Goal: Task Accomplishment & Management: Use online tool/utility

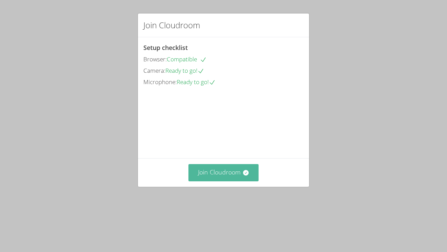
click at [230, 181] on button "Join Cloudroom" at bounding box center [224, 172] width 71 height 17
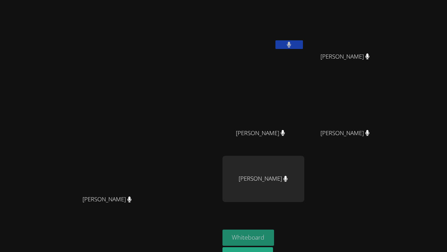
click at [275, 237] on button "Whiteboard" at bounding box center [249, 237] width 52 height 16
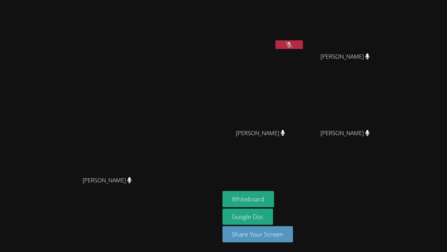
click at [293, 47] on icon at bounding box center [289, 45] width 7 height 6
click at [293, 46] on icon at bounding box center [289, 45] width 7 height 6
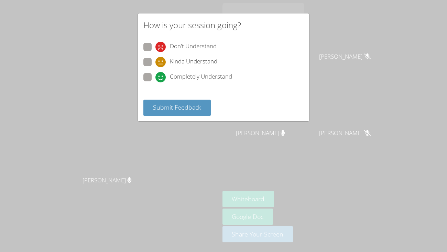
click at [198, 83] on div "Completely Understand" at bounding box center [224, 79] width 160 height 12
click at [198, 80] on span "Completely Understand" at bounding box center [201, 77] width 62 height 10
click at [161, 79] on input "Completely Understand" at bounding box center [159, 76] width 6 height 6
radio input "true"
click at [190, 107] on span "Submit Feedback" at bounding box center [177, 107] width 48 height 8
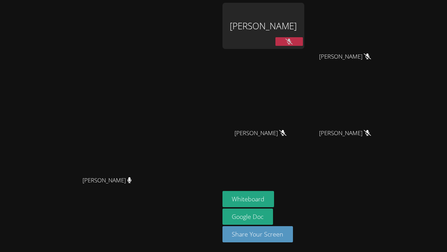
click at [303, 46] on div at bounding box center [290, 42] width 28 height 10
click at [293, 41] on icon at bounding box center [289, 42] width 7 height 6
